Goal: Task Accomplishment & Management: Use online tool/utility

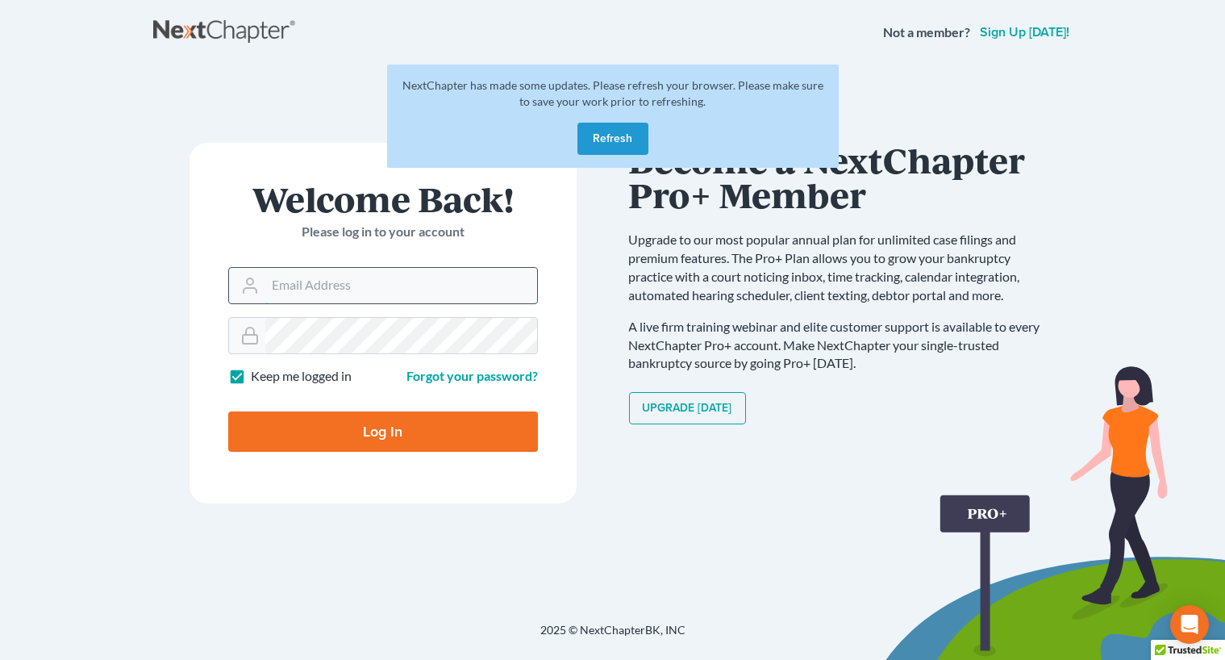
click at [335, 274] on input "Email Address" at bounding box center [401, 285] width 272 height 35
type input "plc@eglaw.net"
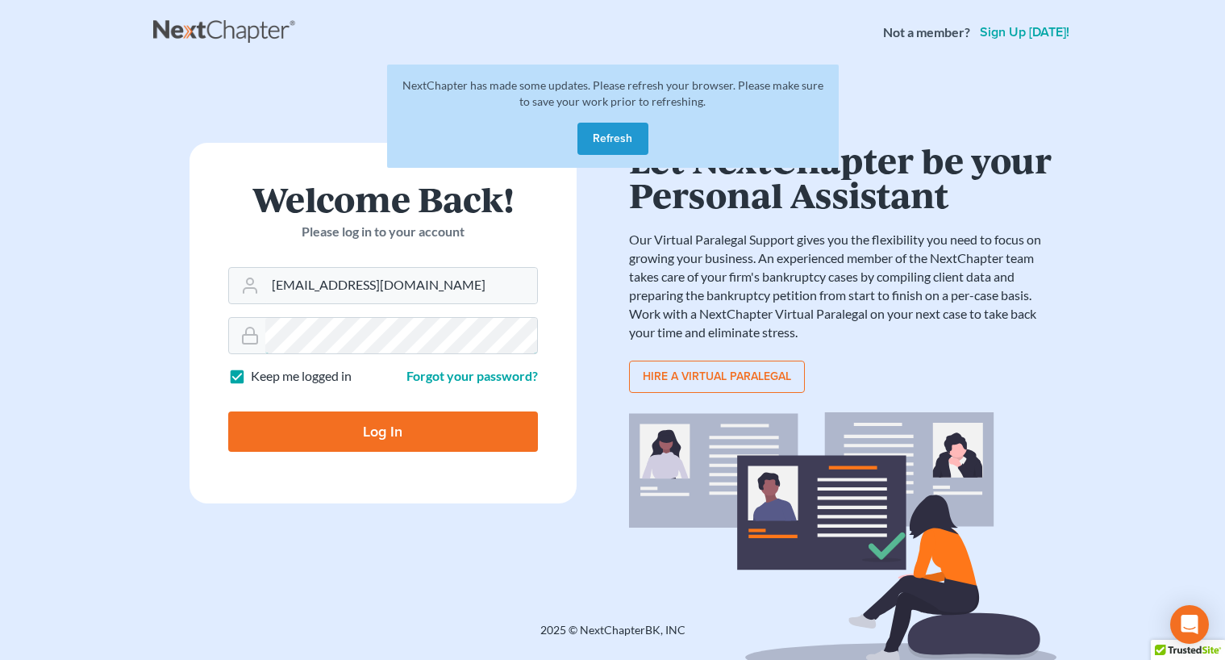
click at [228, 411] on input "Log In" at bounding box center [383, 431] width 310 height 40
type input "Thinking..."
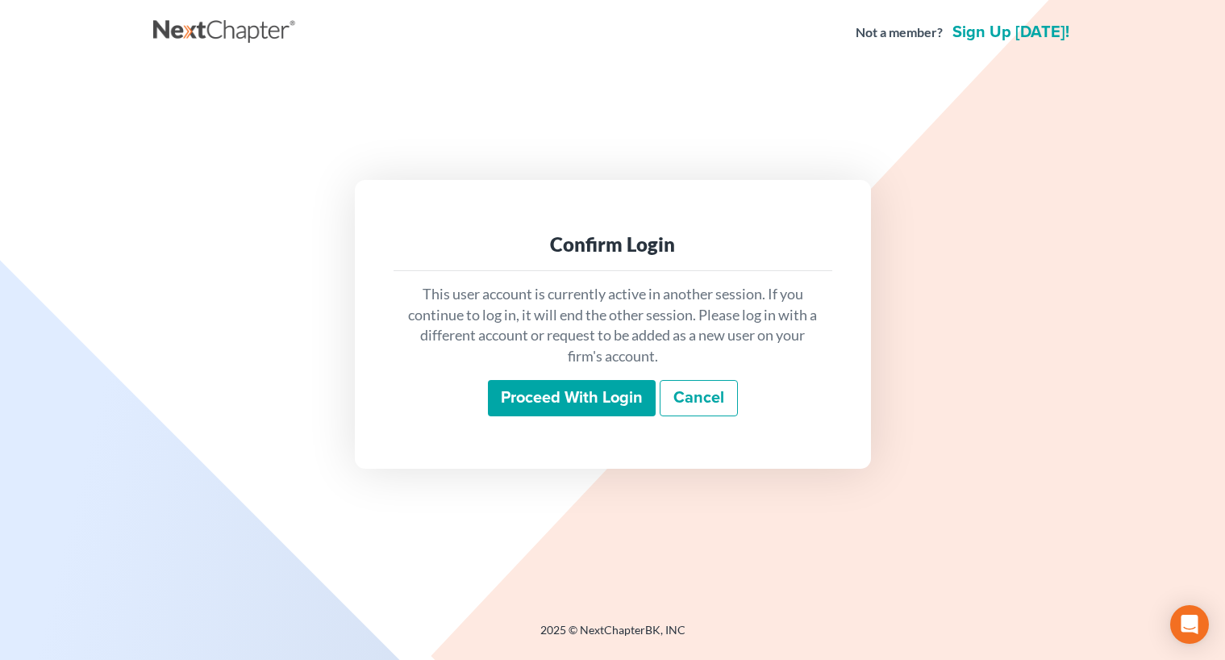
click at [577, 387] on input "Proceed with login" at bounding box center [572, 398] width 168 height 37
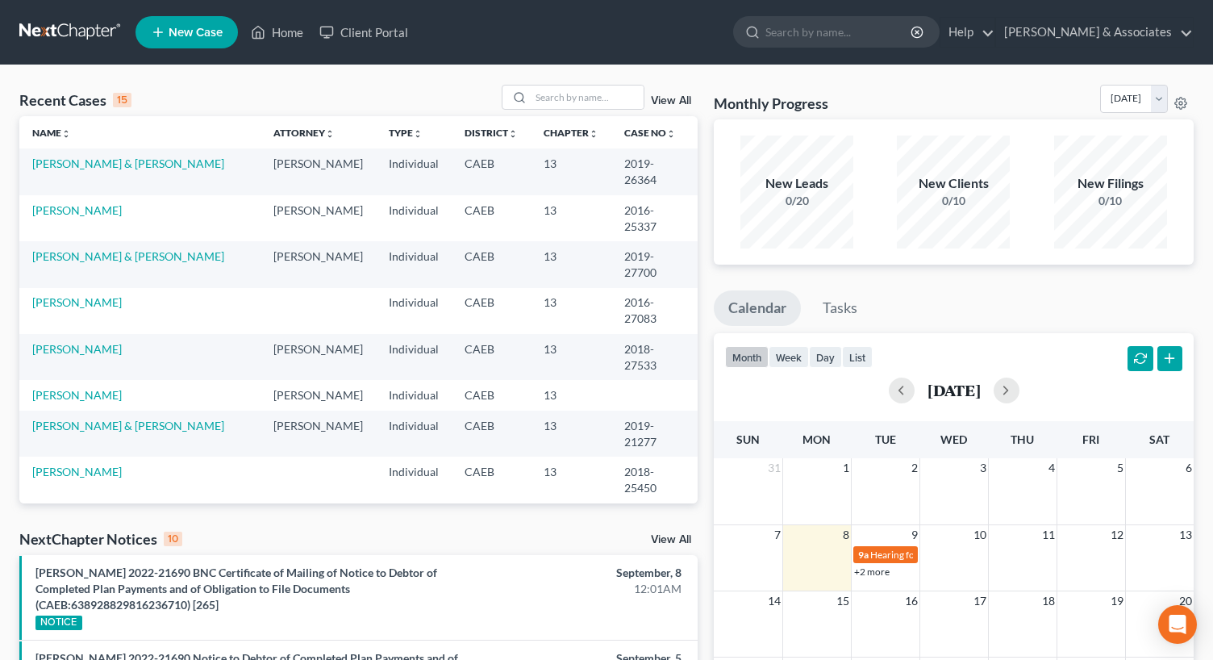
click at [663, 536] on link "View All" at bounding box center [671, 539] width 40 height 11
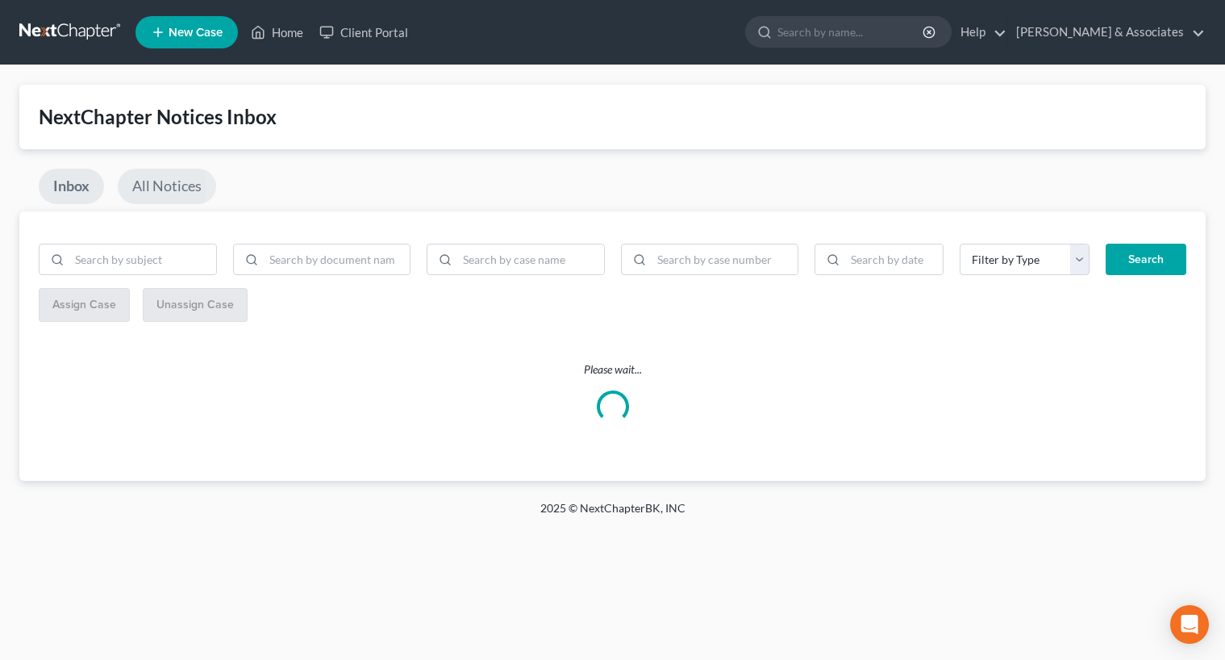
click at [177, 184] on link "All Notices" at bounding box center [167, 186] width 98 height 35
